Goal: Task Accomplishment & Management: Complete application form

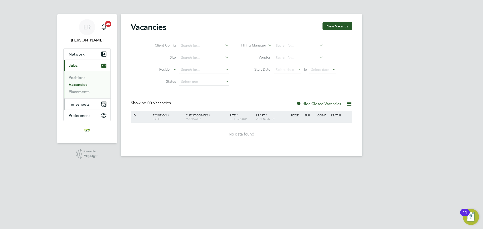
click at [82, 104] on span "Timesheets" at bounding box center [79, 104] width 21 height 5
click at [84, 90] on link "Timesheets" at bounding box center [79, 89] width 21 height 5
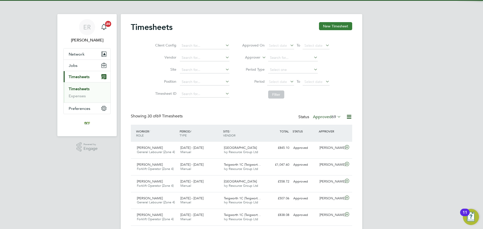
click at [342, 27] on button "New Timesheet" at bounding box center [335, 26] width 33 height 8
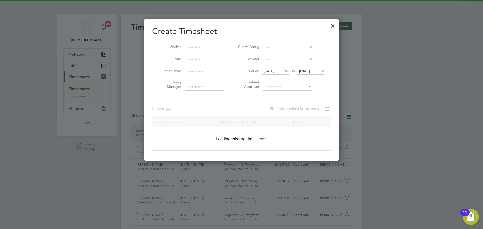
click at [310, 72] on span "[DATE]" at bounding box center [304, 71] width 11 height 5
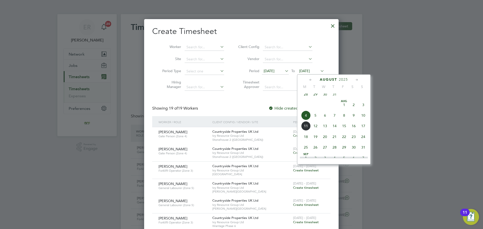
click at [365, 117] on span "10" at bounding box center [364, 116] width 10 height 10
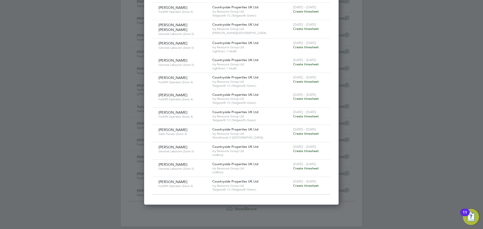
click at [306, 132] on span "Create timesheet" at bounding box center [306, 134] width 26 height 4
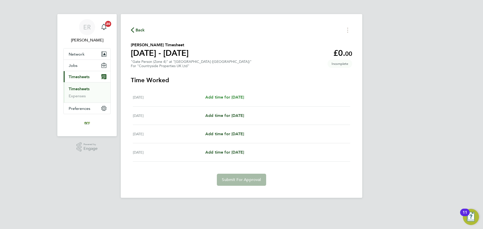
click at [224, 96] on span "Add time for [DATE]" at bounding box center [224, 97] width 39 height 5
select select "30"
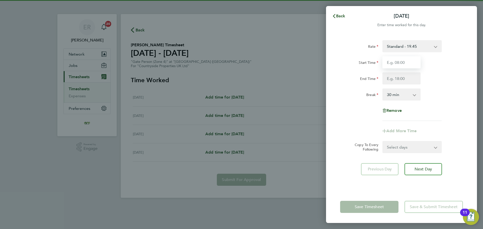
click at [408, 63] on input "Start Time" at bounding box center [402, 62] width 38 height 12
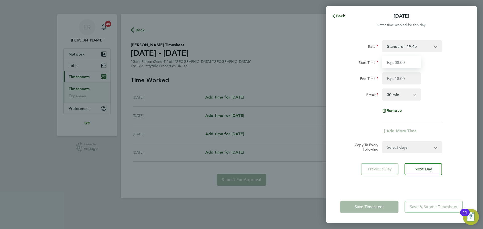
type input "07:30"
click at [402, 79] on input "End Time" at bounding box center [402, 79] width 38 height 12
type input "17:00"
click at [438, 87] on div "Rate Standard - 19.45 Start Time 07:30 End Time 17:00 Break 0 min 15 min 30 min…" at bounding box center [401, 80] width 123 height 81
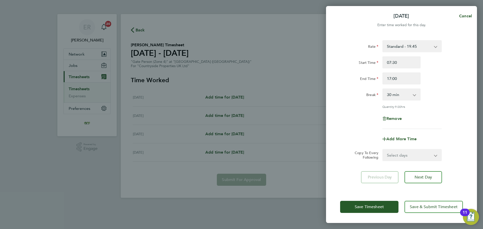
click at [426, 156] on select "Select days Day [DATE] [DATE] [DATE]" at bounding box center [409, 155] width 53 height 11
click at [442, 124] on div "Rate Standard - 19.45 Start Time 07:30 End Time 17:00 Break 0 min 15 min 30 min…" at bounding box center [401, 84] width 123 height 89
click at [431, 178] on span "Next Day" at bounding box center [423, 177] width 17 height 5
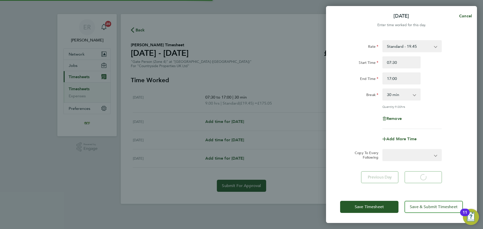
select select "30"
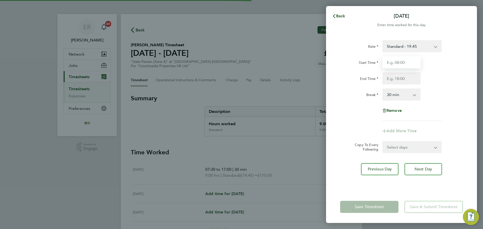
click at [397, 64] on input "Start Time" at bounding box center [402, 62] width 38 height 12
type input "07:30"
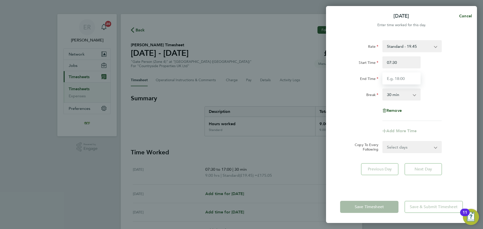
click at [403, 76] on input "End Time" at bounding box center [402, 79] width 38 height 12
type input "17:00"
click at [442, 90] on div "Break 0 min 15 min 30 min 45 min 60 min 75 min 90 min" at bounding box center [401, 95] width 127 height 12
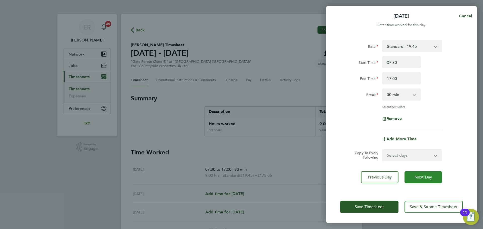
click at [421, 175] on span "Next Day" at bounding box center [423, 177] width 17 height 5
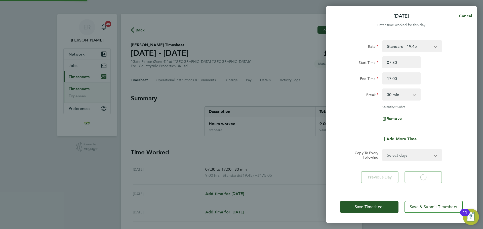
select select "30"
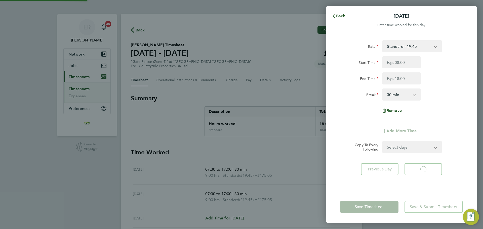
select select "30"
click at [402, 63] on input "Start Time" at bounding box center [402, 62] width 38 height 12
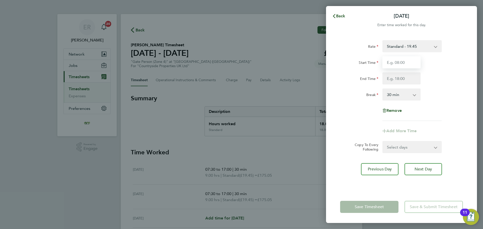
type input "07:30"
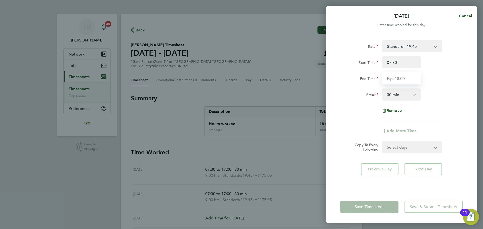
click at [405, 80] on input "End Time" at bounding box center [402, 79] width 38 height 12
type input "17:00"
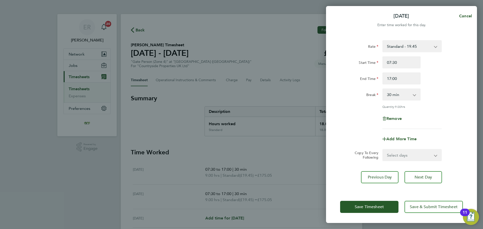
click at [449, 90] on div "Break 0 min 15 min 30 min 45 min 60 min 75 min 90 min" at bounding box center [401, 95] width 127 height 12
click at [418, 176] on span "Next Day" at bounding box center [423, 177] width 17 height 5
select select "30"
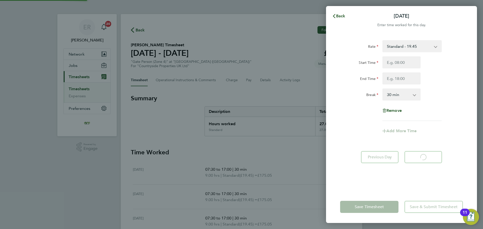
select select "30"
click at [401, 64] on input "Start Time" at bounding box center [402, 62] width 38 height 12
type input "07:30"
click at [404, 80] on input "End Time" at bounding box center [402, 79] width 38 height 12
type input "17:00"
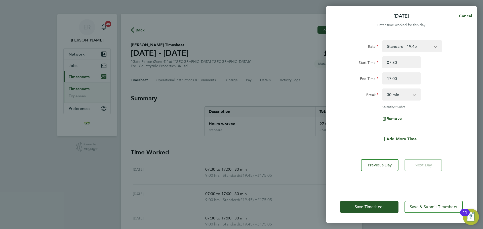
click at [438, 118] on div "Rate Standard - 19.45 Start Time 07:30 End Time 17:00 Break 0 min 15 min 30 min…" at bounding box center [401, 84] width 123 height 89
click at [416, 211] on button "Save & Submit Timesheet" at bounding box center [434, 207] width 58 height 12
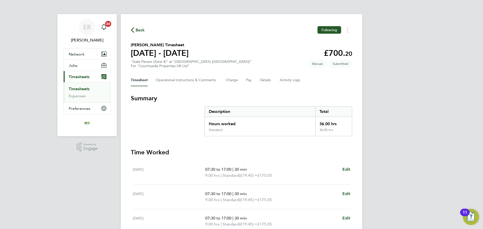
click at [83, 91] on li "Timesheets" at bounding box center [88, 90] width 38 height 7
click at [83, 90] on link "Timesheets" at bounding box center [79, 89] width 21 height 5
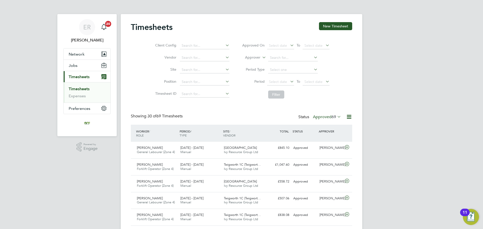
click at [79, 77] on span "Timesheets" at bounding box center [79, 77] width 21 height 5
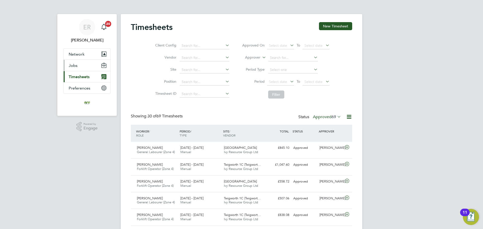
click at [76, 69] on button "Jobs" at bounding box center [87, 65] width 47 height 11
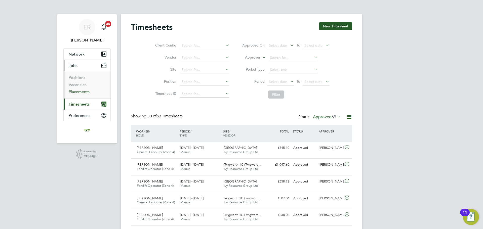
click at [79, 92] on link "Placements" at bounding box center [79, 91] width 21 height 5
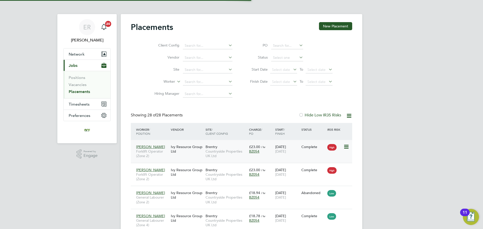
scroll to position [19, 44]
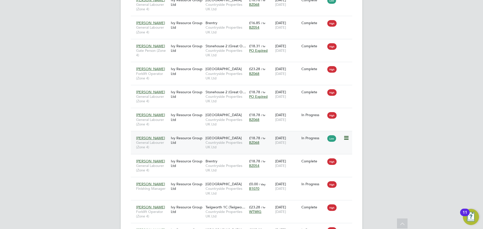
click at [348, 136] on icon at bounding box center [346, 138] width 5 height 6
click at [282, 177] on div "[PERSON_NAME] General Labourer (Zone 4) Ivy Resource Group Ltd Brentry Countrys…" at bounding box center [242, 165] width 222 height 23
click at [346, 162] on icon at bounding box center [346, 161] width 5 height 6
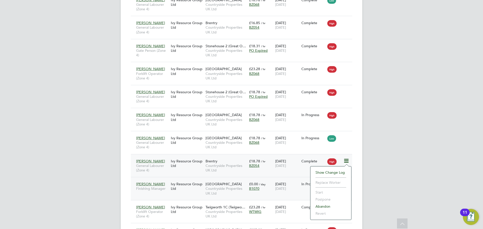
click at [299, 184] on div "[DATE] [DATE]" at bounding box center [287, 187] width 26 height 14
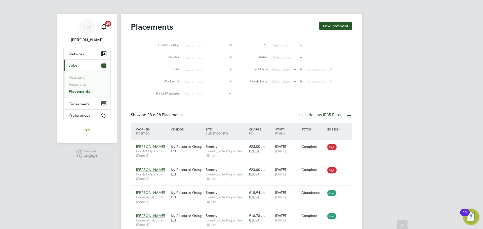
scroll to position [0, 0]
click at [192, 80] on input at bounding box center [208, 82] width 50 height 7
click at [203, 89] on li "[PERSON_NAME]" at bounding box center [208, 89] width 50 height 7
type input "[PERSON_NAME]"
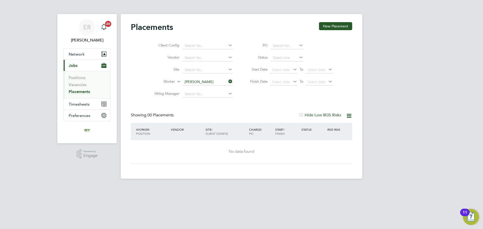
click at [348, 113] on icon at bounding box center [349, 116] width 6 height 6
click at [244, 97] on div "Client Config Vendor Site Worker [PERSON_NAME] Hiring Manager PO Status Start D…" at bounding box center [242, 68] width 222 height 63
click at [213, 81] on input at bounding box center [208, 82] width 50 height 7
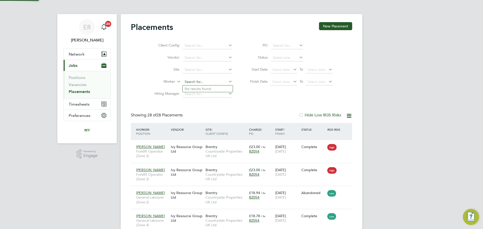
scroll to position [19, 44]
click at [82, 86] on link "Vacancies" at bounding box center [78, 84] width 18 height 5
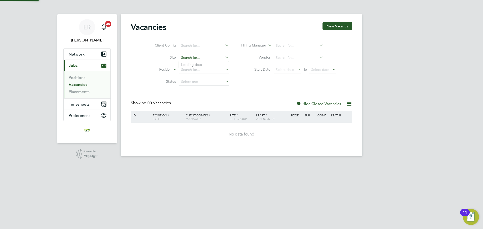
click at [192, 58] on input at bounding box center [205, 57] width 50 height 7
click at [197, 102] on li "[GEOGRAPHIC_DATA]" at bounding box center [219, 105] width 80 height 7
type input "[GEOGRAPHIC_DATA]"
click at [187, 70] on input at bounding box center [205, 69] width 50 height 7
click at [165, 88] on div "Vacancies New Vacancy Client Config Site [GEOGRAPHIC_DATA] Position Status Hiri…" at bounding box center [242, 84] width 222 height 124
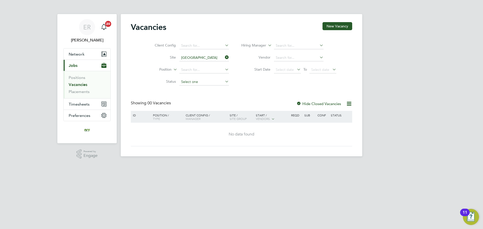
click at [185, 82] on input at bounding box center [205, 82] width 50 height 7
click at [197, 121] on li "Closed" at bounding box center [204, 121] width 50 height 7
type input "Closed"
click at [224, 83] on icon at bounding box center [224, 81] width 0 height 7
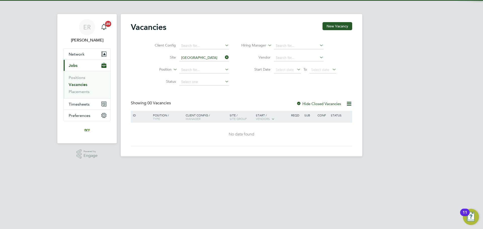
click at [224, 59] on icon at bounding box center [224, 57] width 0 height 7
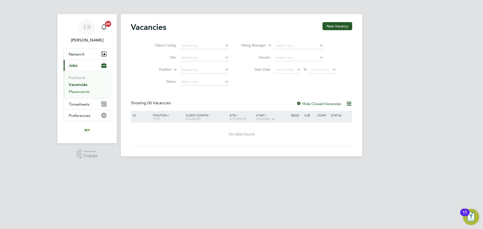
click at [83, 93] on link "Placements" at bounding box center [79, 91] width 21 height 5
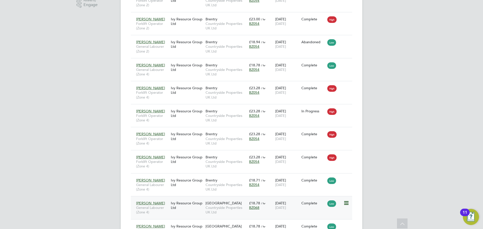
click at [345, 204] on icon at bounding box center [346, 203] width 5 height 6
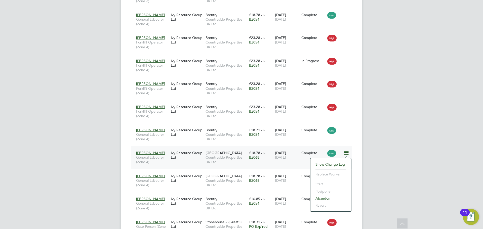
click at [107, 157] on div "ER [PERSON_NAME] Notifications 20 Applications: Network Businesses Sites Worker…" at bounding box center [241, 203] width 483 height 809
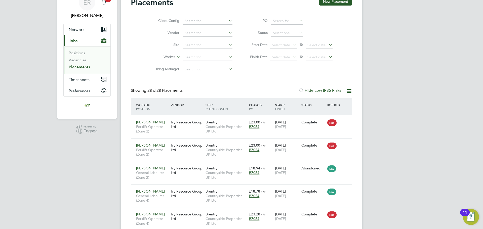
scroll to position [25, 0]
click at [82, 79] on span "Timesheets" at bounding box center [79, 79] width 21 height 5
click at [80, 80] on span "Timesheets" at bounding box center [79, 79] width 21 height 5
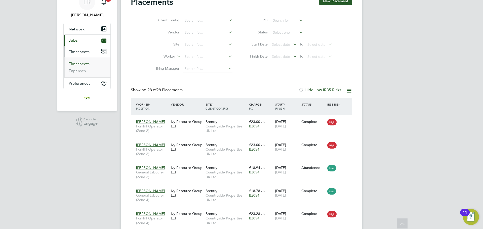
click at [75, 65] on link "Timesheets" at bounding box center [79, 63] width 21 height 5
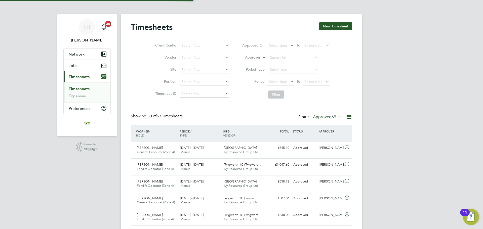
scroll to position [3, 3]
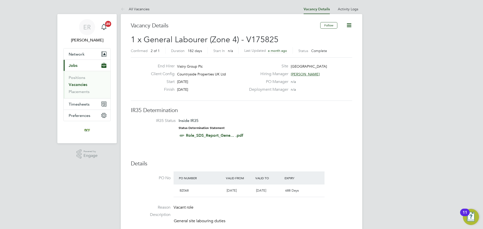
click at [348, 25] on icon at bounding box center [349, 25] width 6 height 6
click at [336, 44] on li "Update Status" at bounding box center [337, 44] width 29 height 7
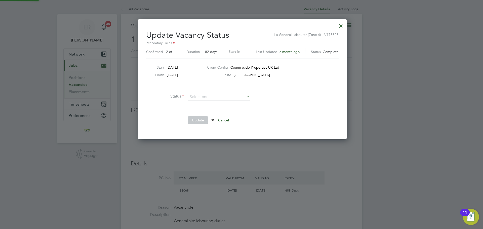
scroll to position [120, 207]
click at [201, 103] on li "Open" at bounding box center [219, 103] width 63 height 7
type input "Open"
click at [202, 100] on input at bounding box center [219, 97] width 62 height 8
click at [224, 104] on li "Open" at bounding box center [219, 104] width 63 height 7
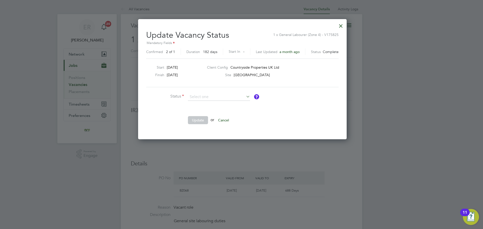
type input "Open"
click at [198, 123] on button "Update" at bounding box center [198, 120] width 20 height 8
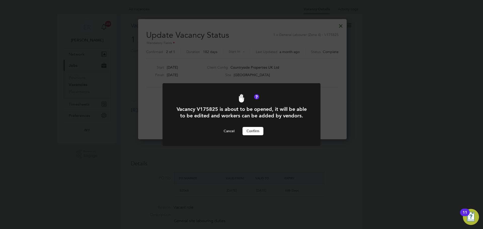
click at [251, 135] on button "Confirm" at bounding box center [253, 131] width 21 height 8
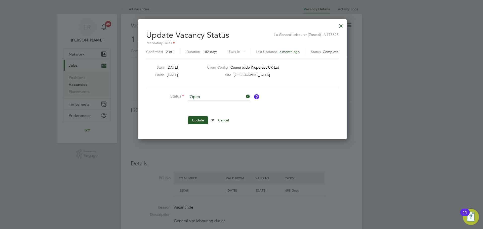
click at [339, 25] on div at bounding box center [341, 24] width 9 height 9
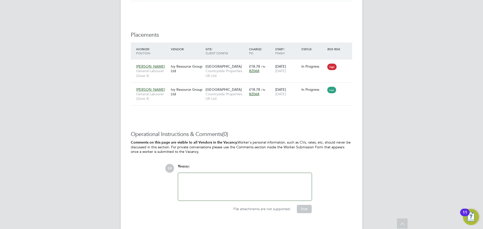
scroll to position [500, 0]
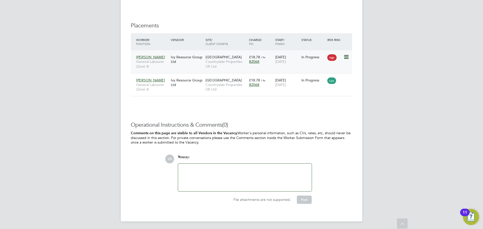
click at [347, 58] on icon at bounding box center [346, 57] width 5 height 6
click at [323, 79] on li "Replace Worker" at bounding box center [331, 78] width 36 height 7
click at [347, 81] on icon at bounding box center [346, 80] width 5 height 6
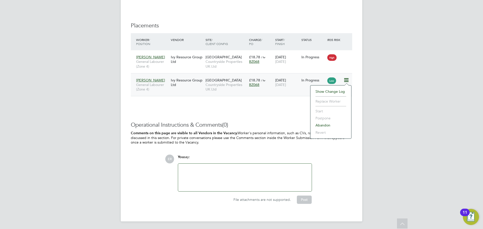
click at [330, 102] on li "Replace Worker" at bounding box center [331, 101] width 36 height 7
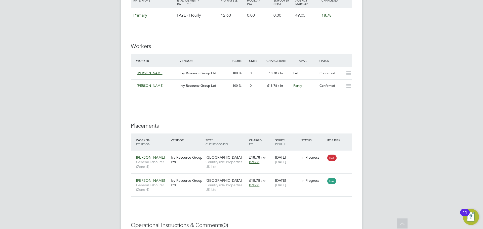
scroll to position [400, 0]
click at [350, 85] on icon at bounding box center [349, 86] width 6 height 4
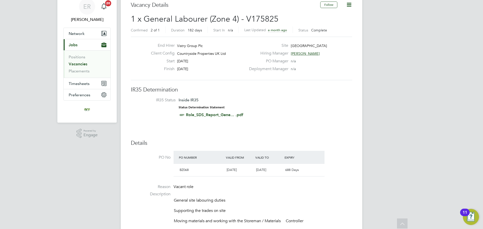
scroll to position [0, 0]
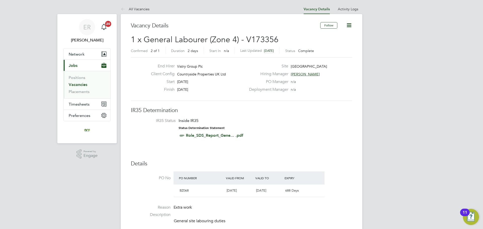
click at [80, 87] on link "Vacancies" at bounding box center [78, 84] width 19 height 5
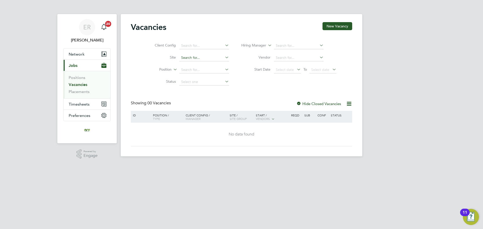
click at [186, 56] on input at bounding box center [205, 57] width 50 height 7
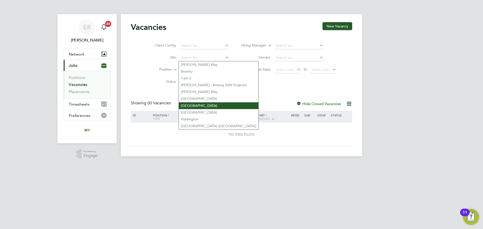
click at [194, 102] on li "[GEOGRAPHIC_DATA]" at bounding box center [219, 105] width 80 height 7
type input "[GEOGRAPHIC_DATA]"
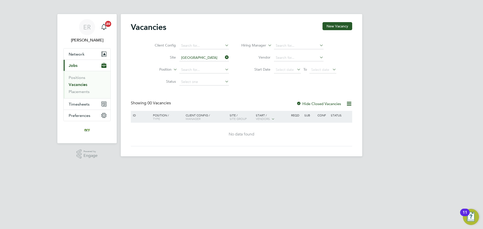
click at [299, 105] on div at bounding box center [299, 104] width 5 height 5
click at [187, 83] on input at bounding box center [205, 82] width 50 height 7
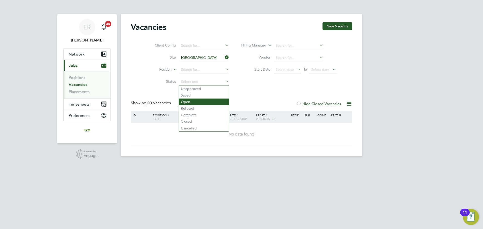
click at [189, 101] on li "Open" at bounding box center [204, 102] width 50 height 7
type input "Open"
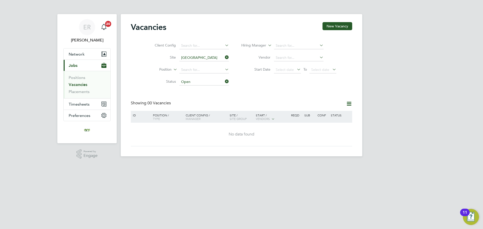
click at [192, 83] on input "Open" at bounding box center [205, 82] width 50 height 7
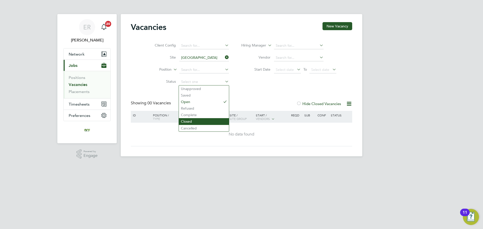
click at [192, 123] on li "Closed" at bounding box center [204, 121] width 50 height 7
type input "Closed"
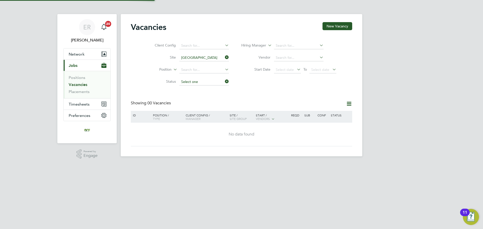
click at [193, 84] on input at bounding box center [205, 82] width 50 height 7
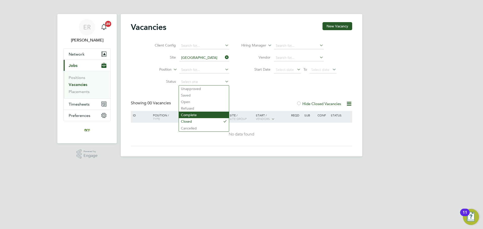
click at [189, 114] on li "Complete" at bounding box center [204, 115] width 50 height 7
type input "Complete"
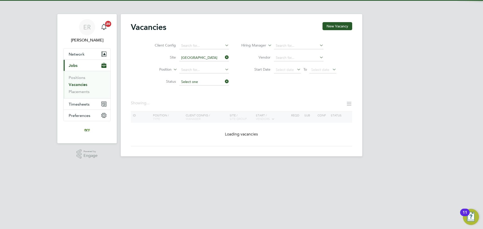
click at [197, 80] on input at bounding box center [205, 82] width 50 height 7
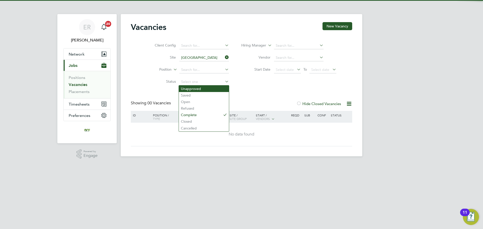
click at [194, 91] on li "Unapproved" at bounding box center [204, 89] width 50 height 7
type input "Unapproved"
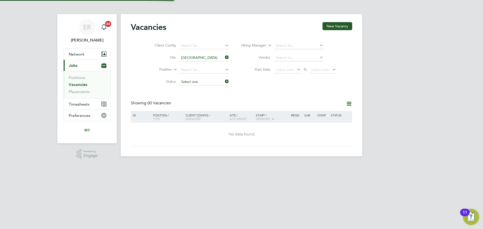
click at [198, 83] on input at bounding box center [205, 82] width 50 height 7
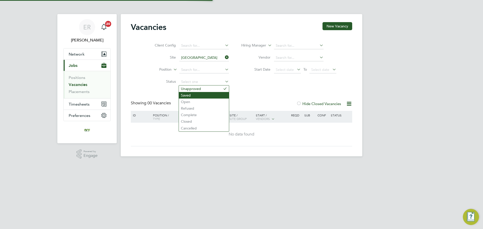
click at [192, 97] on li "Saved" at bounding box center [204, 95] width 50 height 7
type input "Saved"
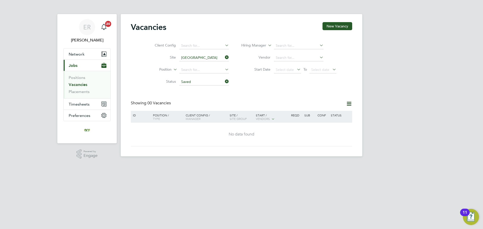
click at [224, 81] on icon at bounding box center [224, 81] width 0 height 7
click at [346, 103] on icon at bounding box center [349, 104] width 6 height 6
click at [340, 94] on div "Vacancies New Vacancy Client Config Site [GEOGRAPHIC_DATA] Position Status Hiri…" at bounding box center [242, 84] width 222 height 124
click at [315, 69] on span "Select date" at bounding box center [320, 69] width 18 height 5
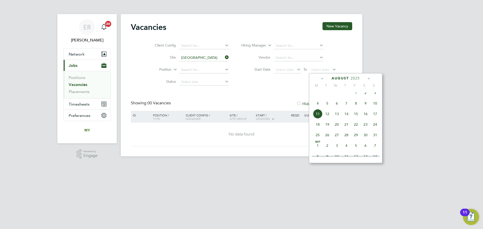
click at [374, 107] on span "10" at bounding box center [376, 104] width 10 height 10
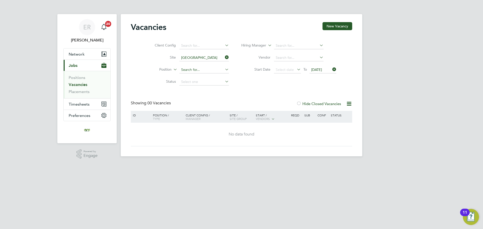
click at [205, 72] on input at bounding box center [205, 69] width 50 height 7
click at [205, 83] on input at bounding box center [205, 82] width 50 height 7
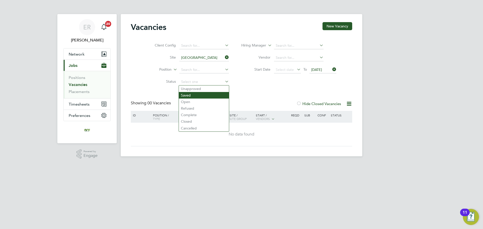
click at [202, 94] on li "Saved" at bounding box center [204, 95] width 50 height 7
type input "Saved"
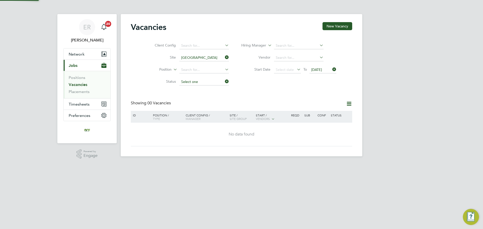
click at [203, 83] on input at bounding box center [205, 82] width 50 height 7
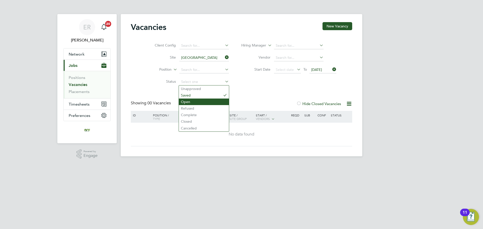
click at [193, 101] on li "Open" at bounding box center [204, 102] width 50 height 7
type input "Open"
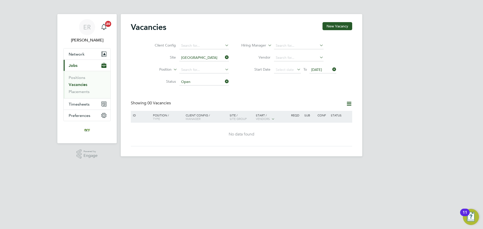
click at [224, 81] on icon at bounding box center [224, 81] width 0 height 7
click at [224, 58] on icon at bounding box center [224, 57] width 0 height 7
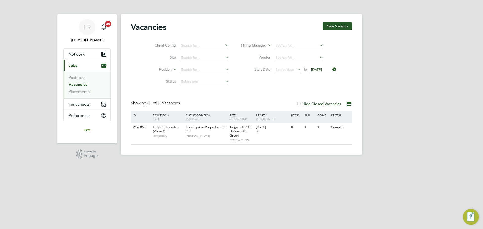
click at [332, 69] on icon at bounding box center [332, 69] width 0 height 7
